Goal: Task Accomplishment & Management: Manage account settings

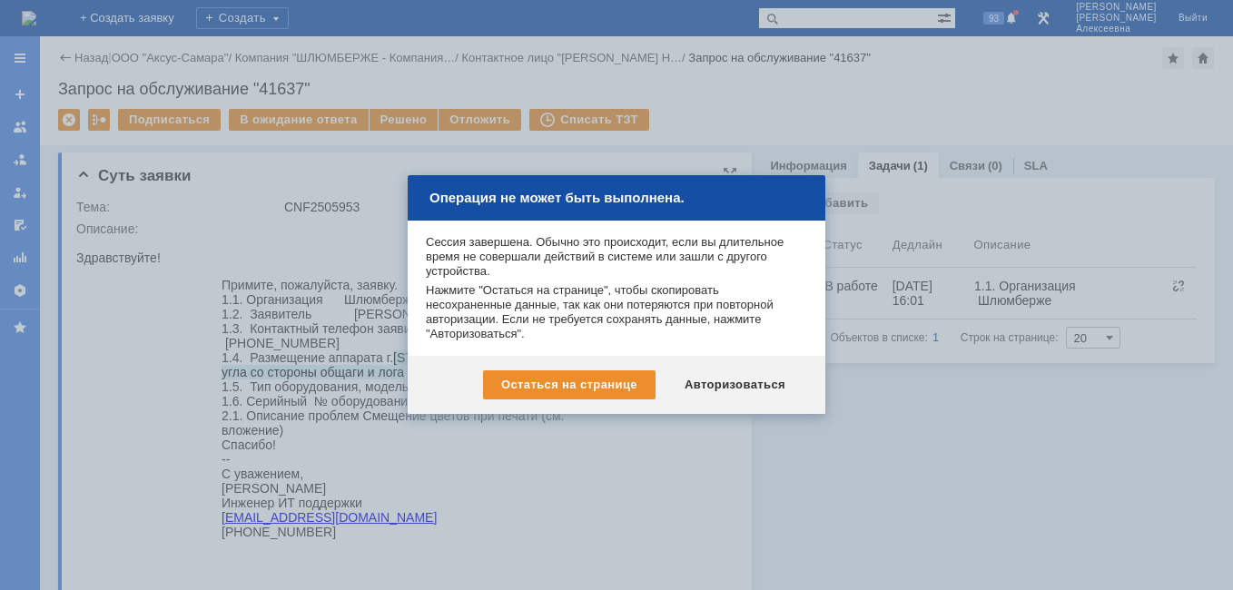
click at [727, 385] on div "Авторизоваться" at bounding box center [735, 385] width 137 height 29
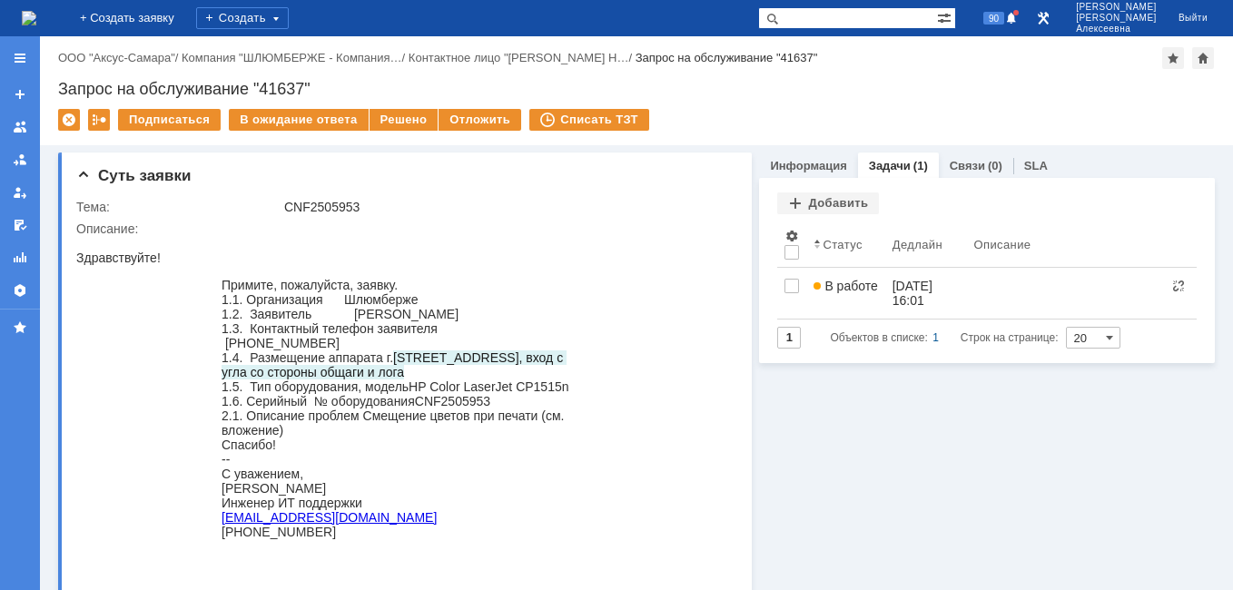
click at [35, 11] on img at bounding box center [29, 18] width 15 height 15
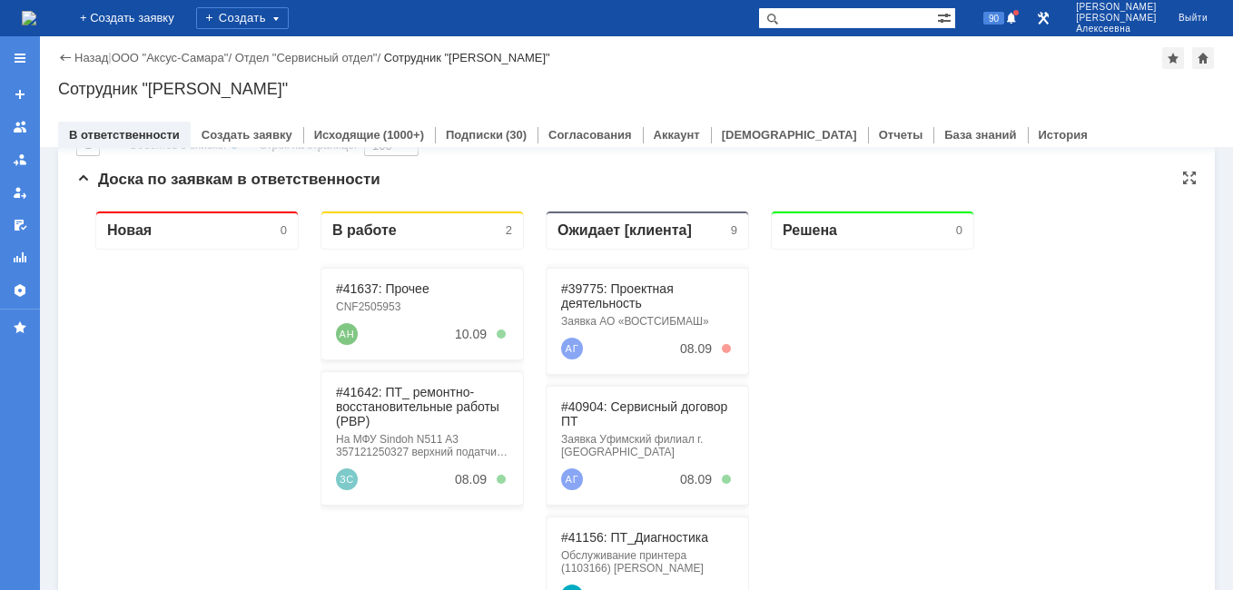
scroll to position [182, 0]
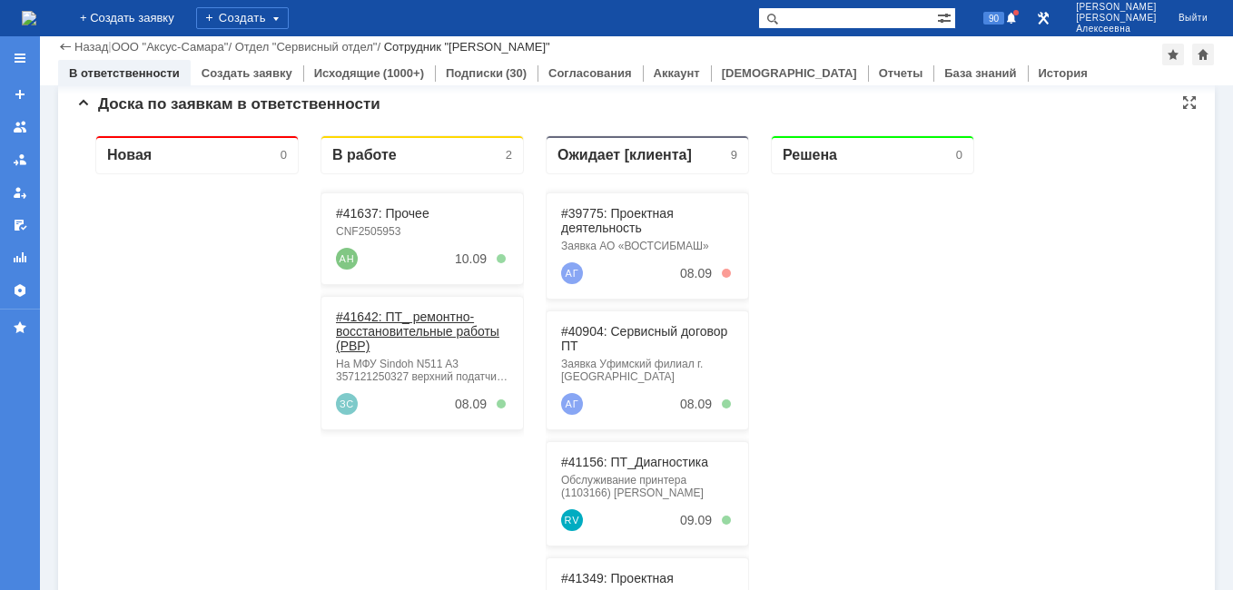
click at [392, 321] on link "#41642: ПТ_ ремонтно-восстановительные работы (РВР)" at bounding box center [417, 332] width 163 height 44
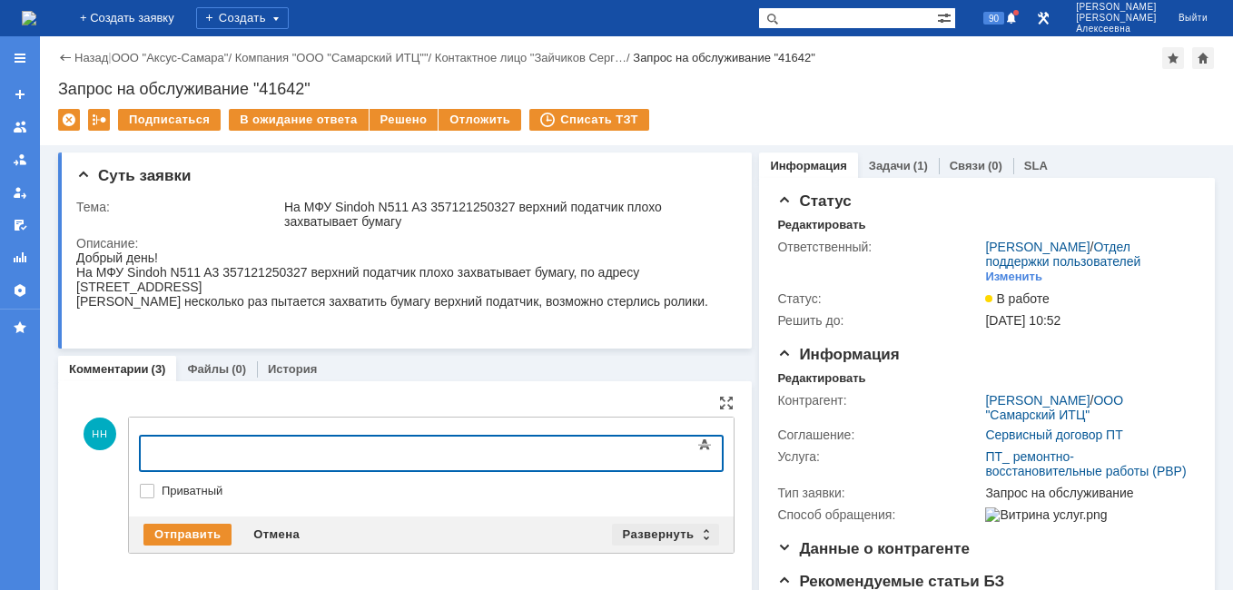
click at [703, 528] on div "Развернуть" at bounding box center [666, 535] width 108 height 22
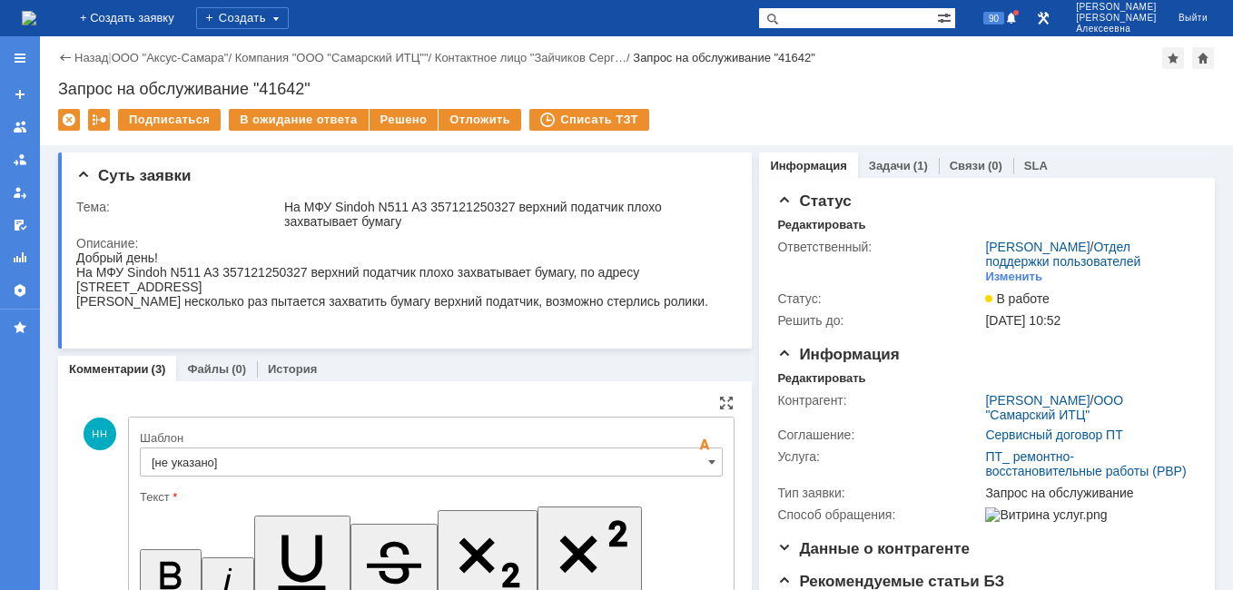
click at [694, 454] on input "[не указано]" at bounding box center [431, 462] width 583 height 29
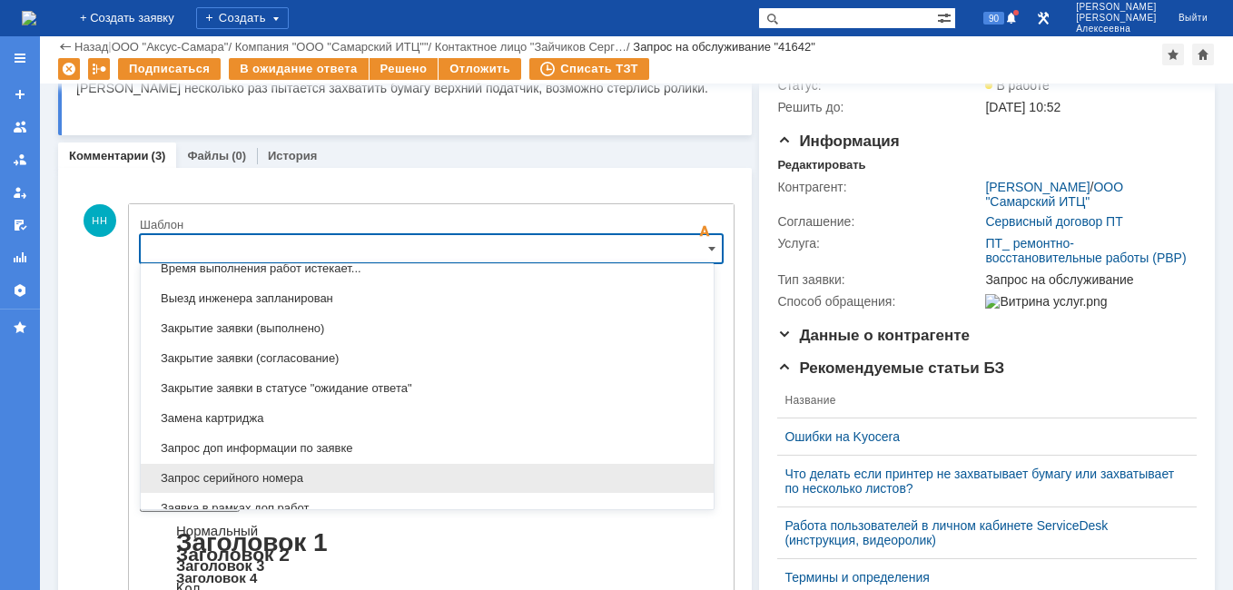
scroll to position [896, 0]
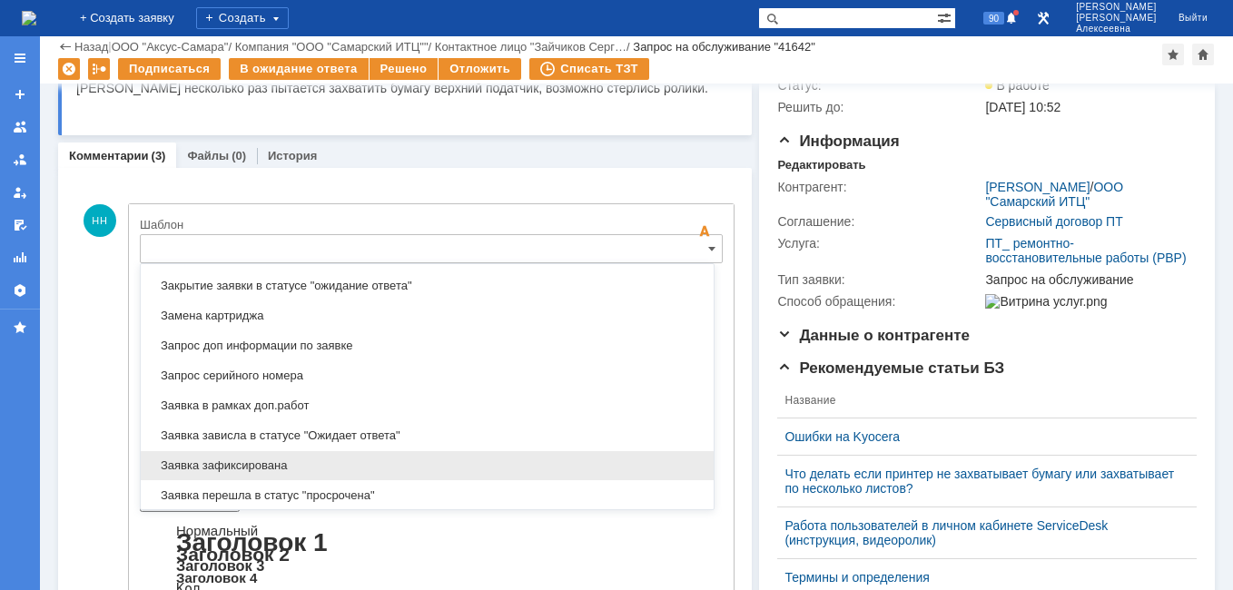
click at [234, 460] on span "Заявка зафиксирована" at bounding box center [427, 466] width 551 height 15
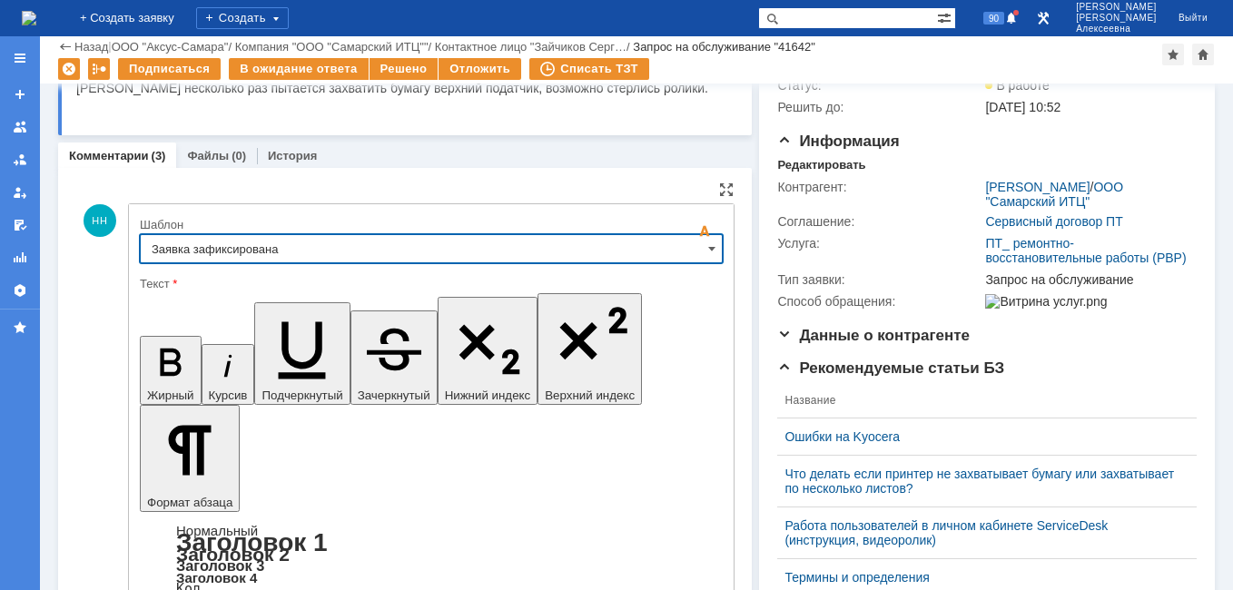
type input "Заявка зафиксирована"
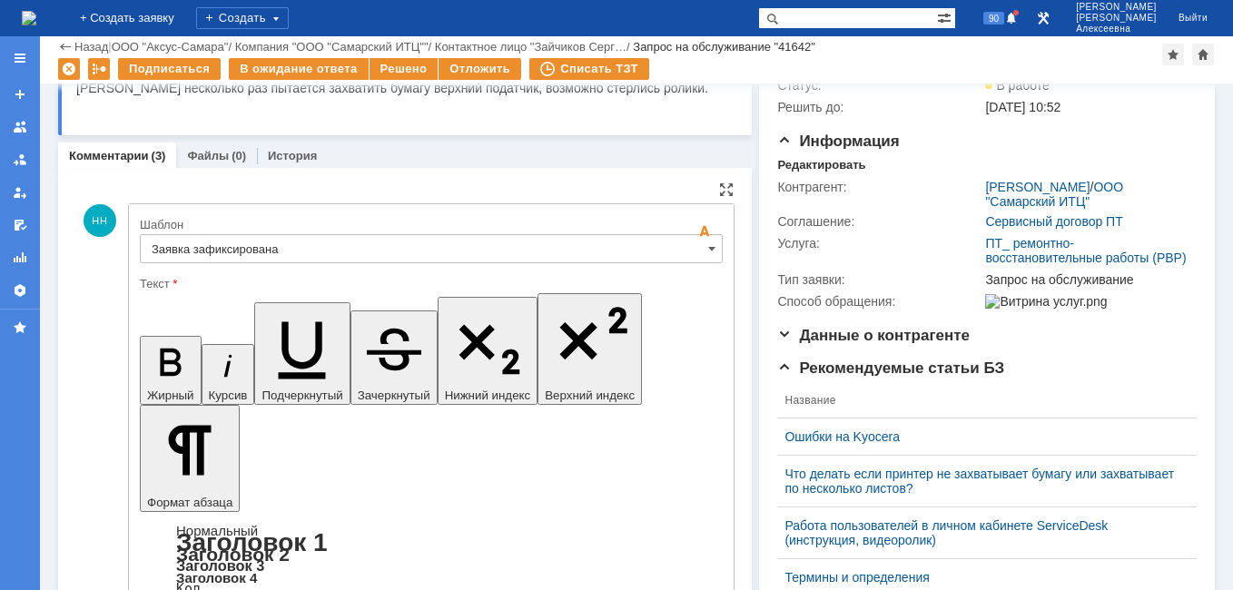
drag, startPoint x: 543, startPoint y: 4467, endPoint x: 170, endPoint y: 4467, distance: 373.3
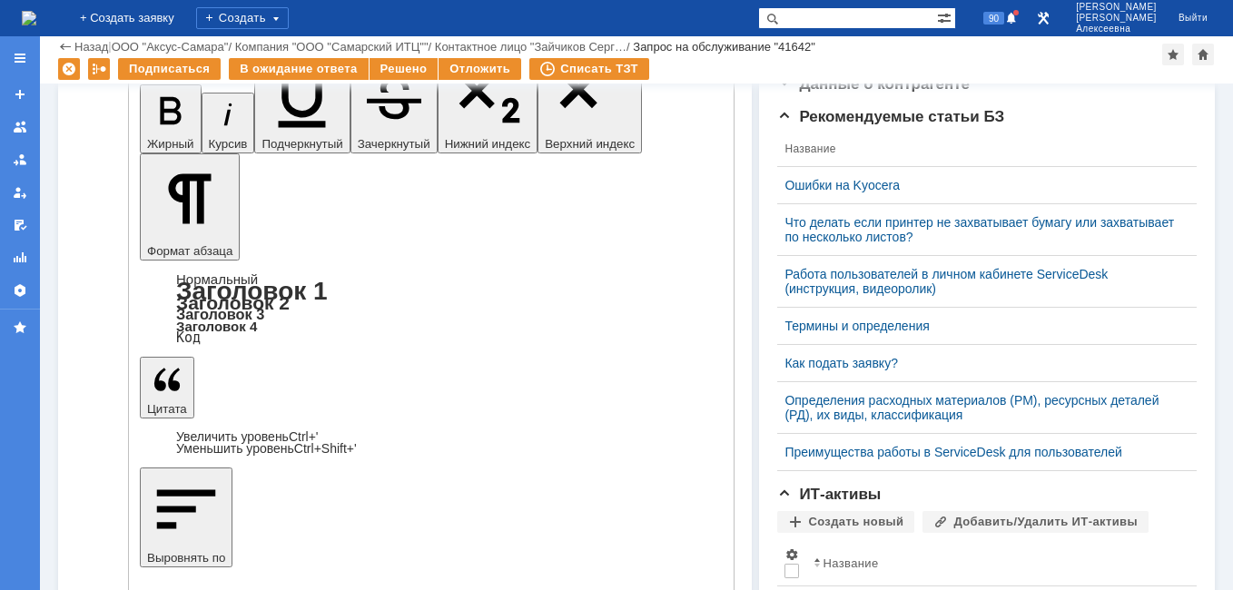
scroll to position [424, 0]
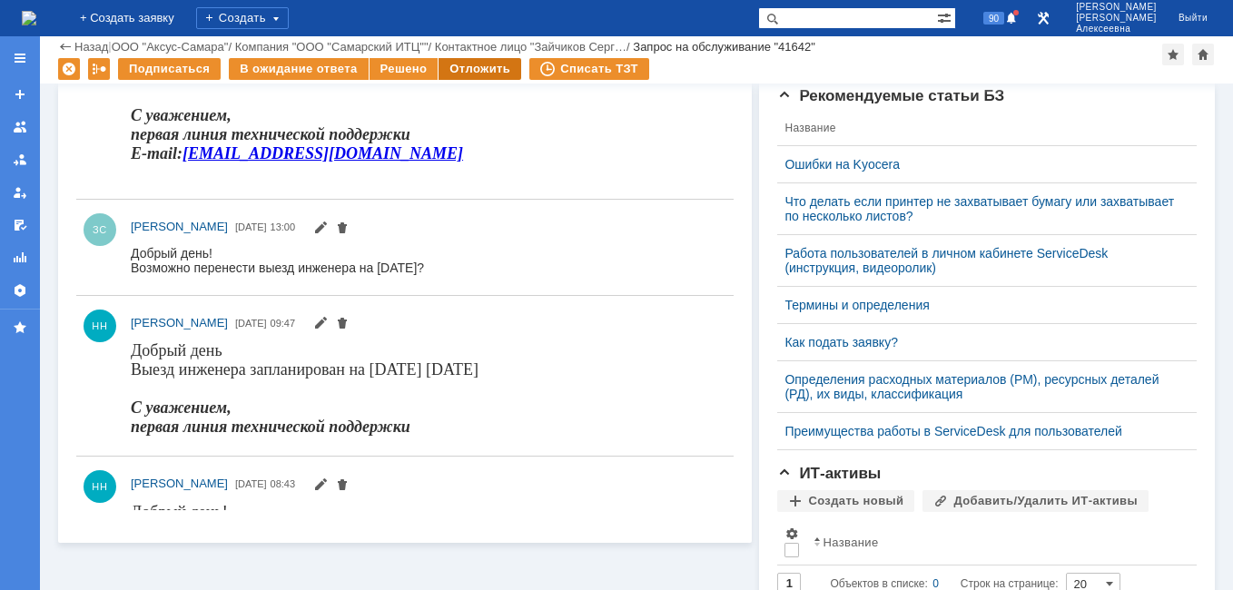
scroll to position [0, 0]
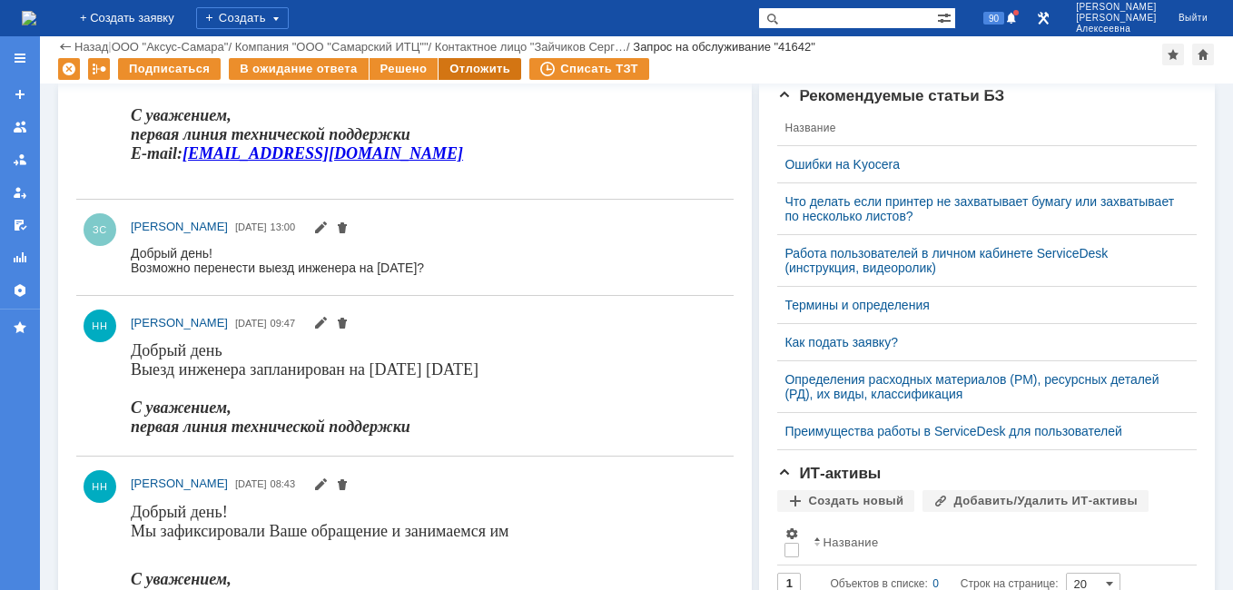
click at [459, 66] on div "Отложить" at bounding box center [480, 69] width 83 height 22
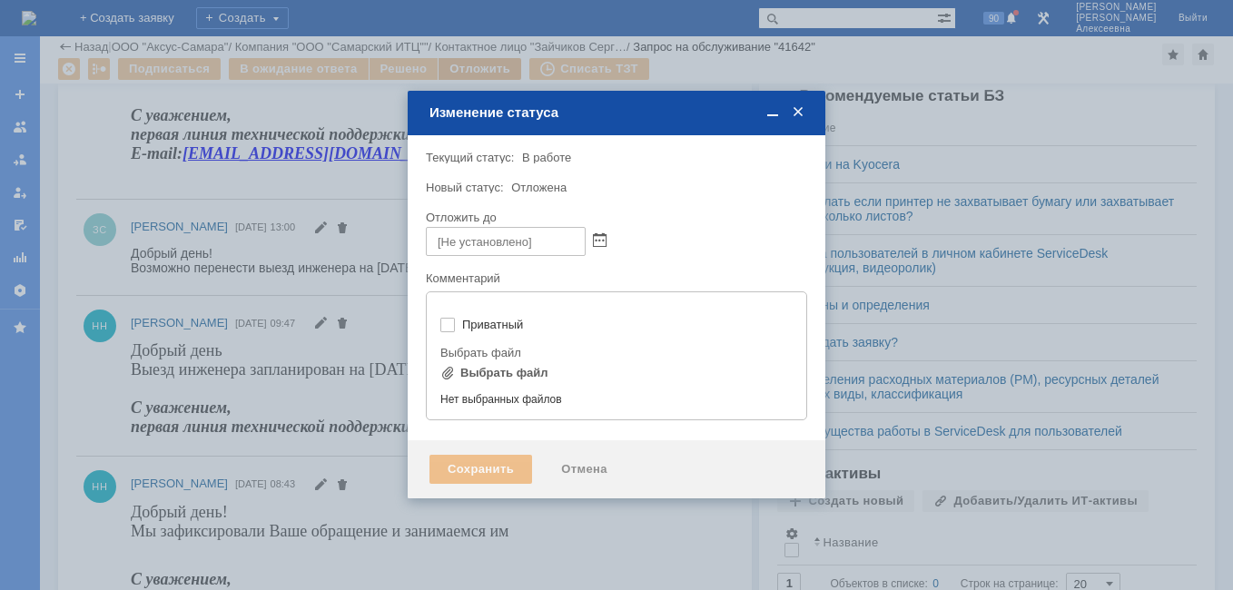
type input "[не указано]"
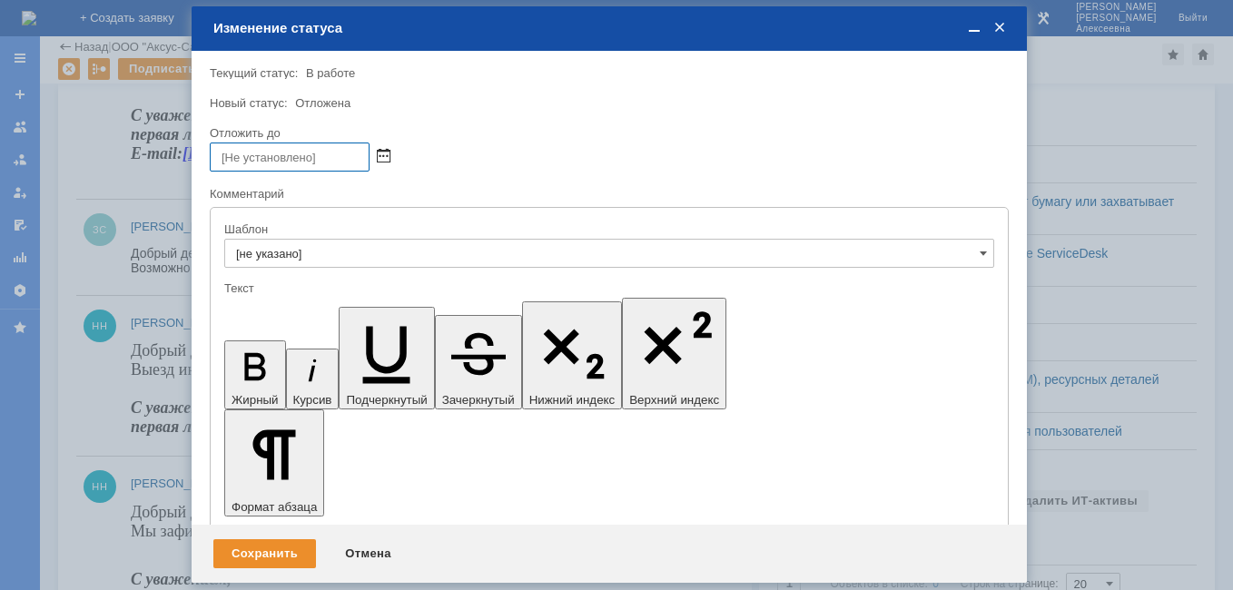
click at [384, 150] on span at bounding box center [384, 157] width 14 height 15
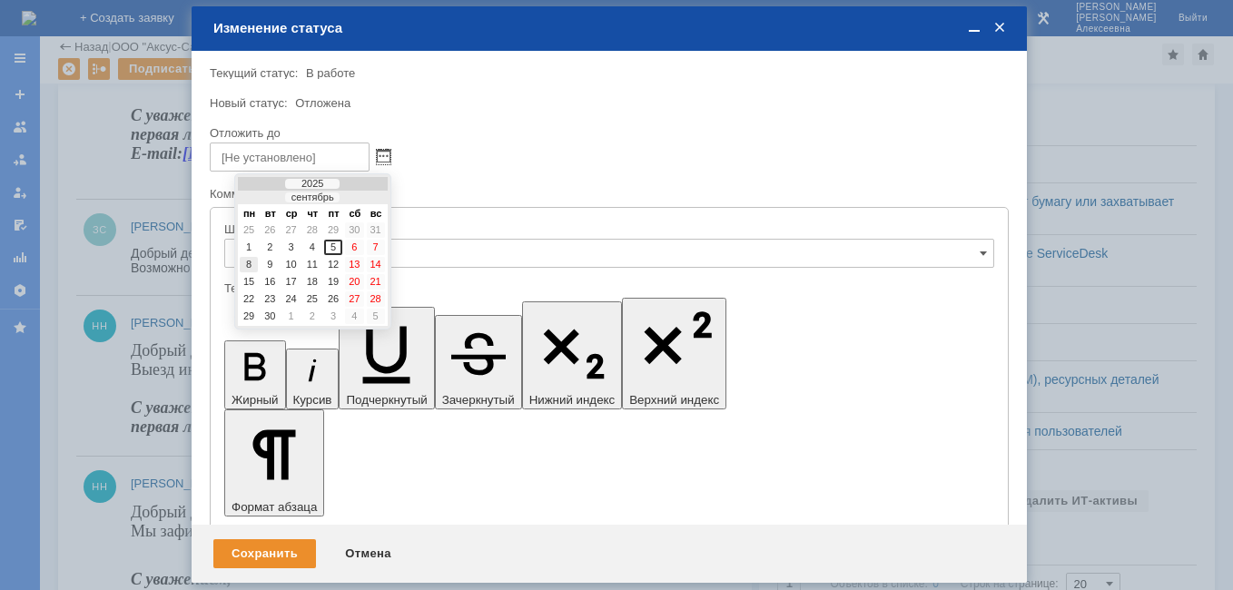
click at [246, 266] on div "8" at bounding box center [249, 264] width 18 height 15
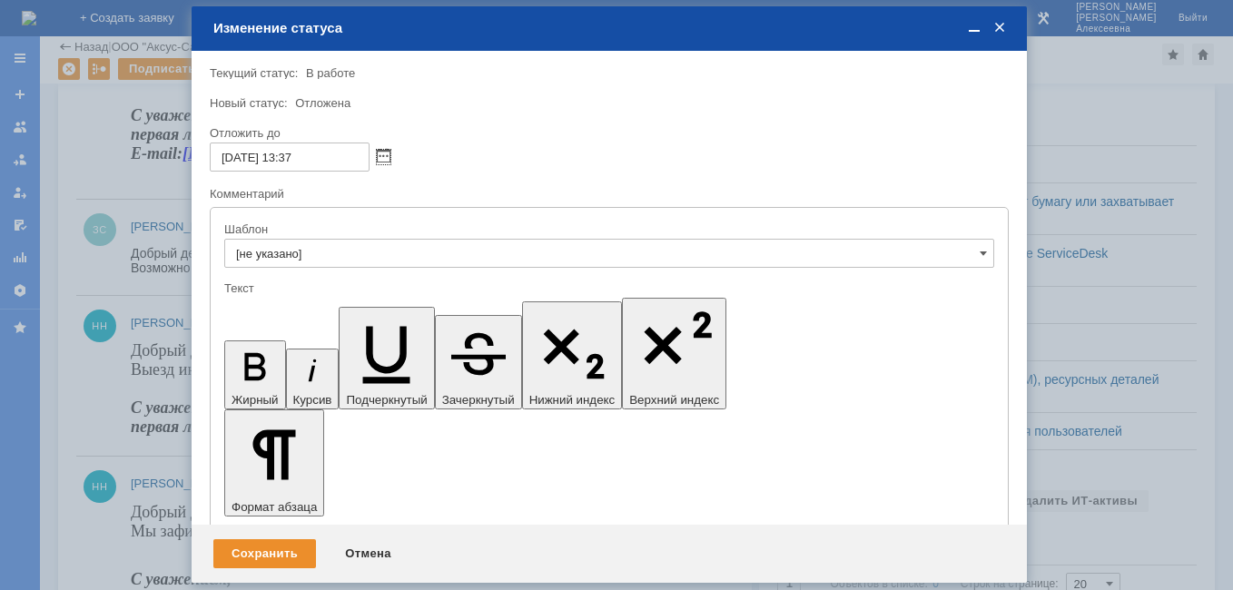
click at [295, 157] on input "[DATE] 13:37" at bounding box center [290, 157] width 160 height 29
type input "[DATE] 16:37"
click at [257, 543] on div "Сохранить" at bounding box center [264, 553] width 103 height 29
